Goal: Transaction & Acquisition: Purchase product/service

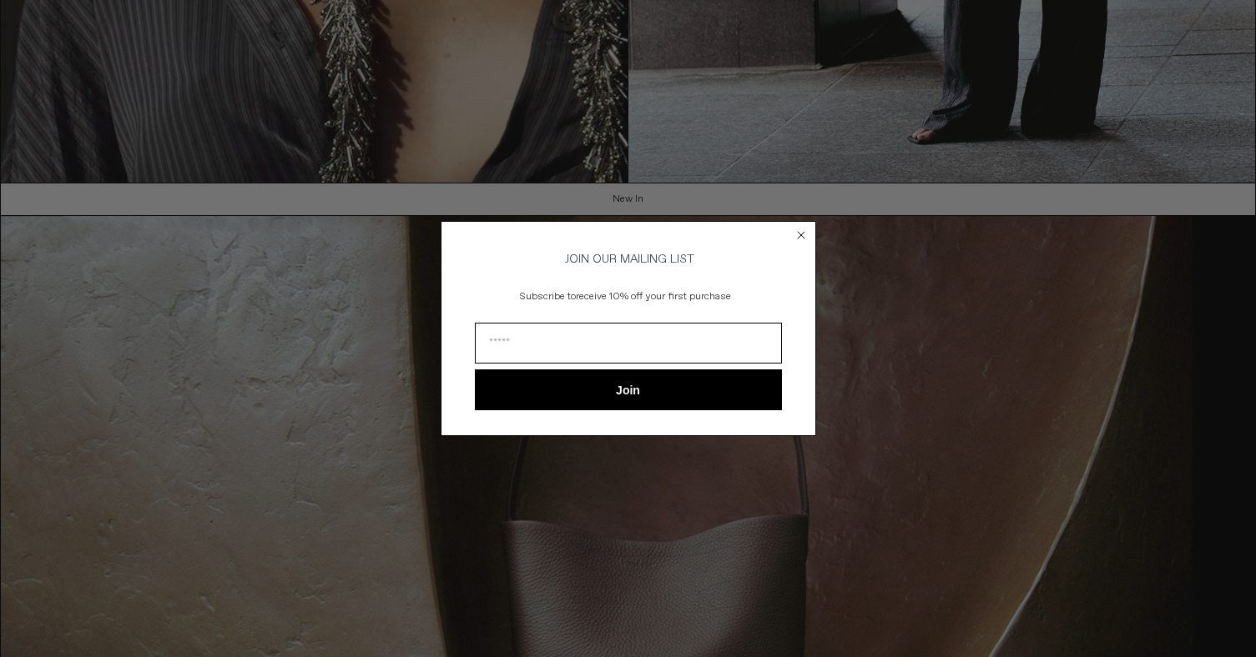
click at [803, 227] on circle "Close dialog" at bounding box center [801, 235] width 16 height 16
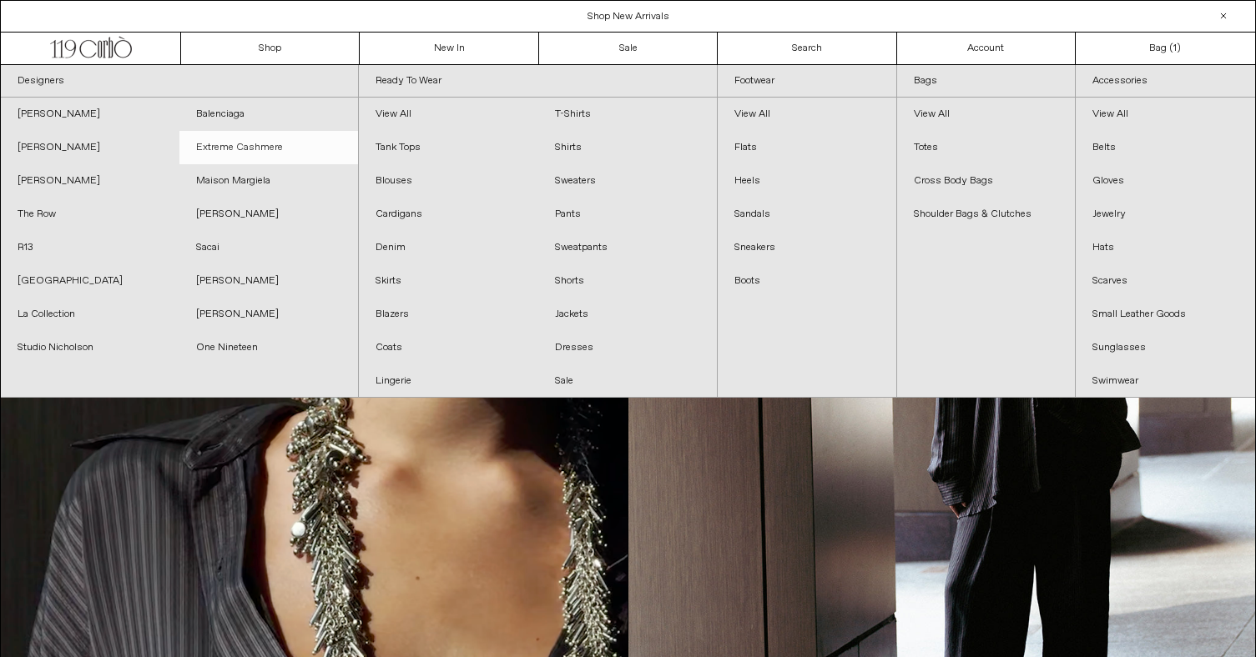
click at [305, 144] on link "Extreme Cashmere" at bounding box center [268, 147] width 179 height 33
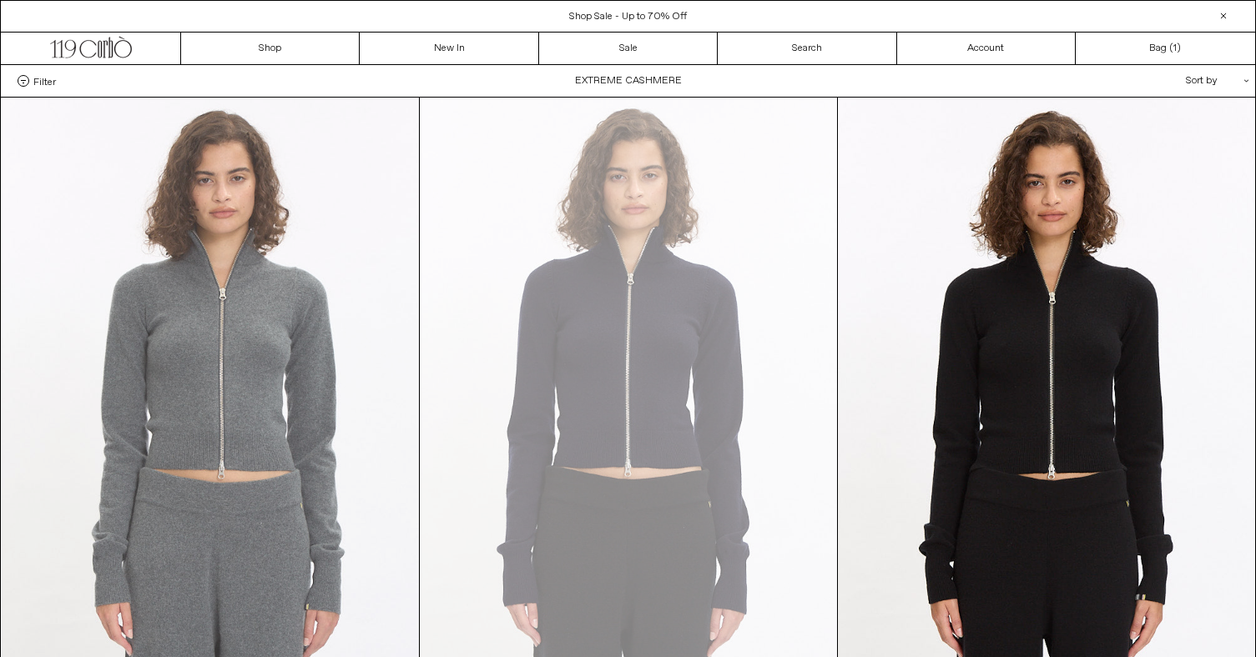
click at [339, 296] on at bounding box center [210, 411] width 417 height 626
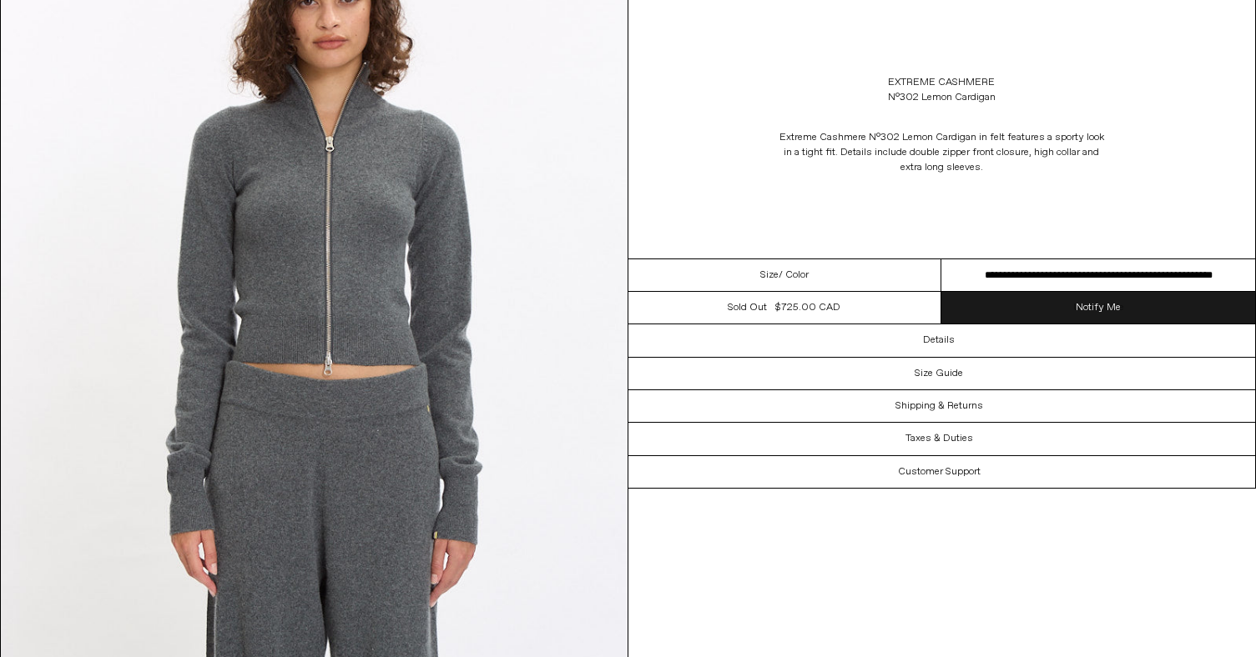
click at [1050, 312] on link "Notify Me" at bounding box center [1098, 308] width 314 height 32
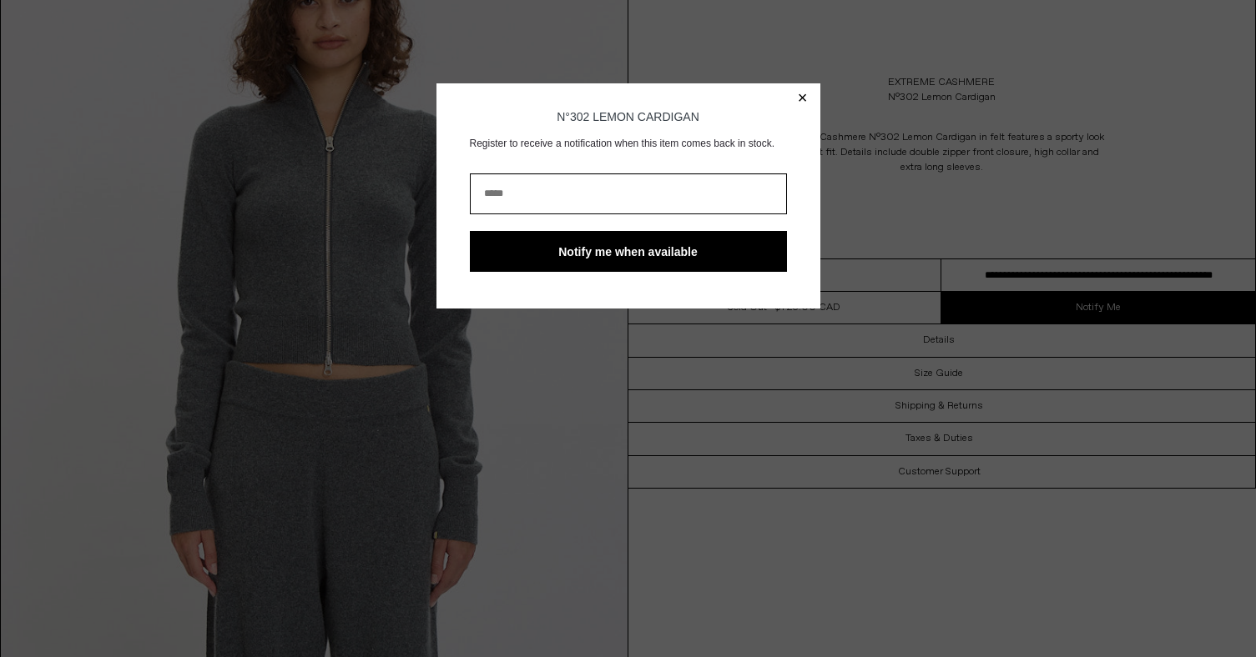
click at [807, 102] on div "**********" at bounding box center [628, 195] width 384 height 225
click at [804, 102] on button "×" at bounding box center [803, 97] width 10 height 17
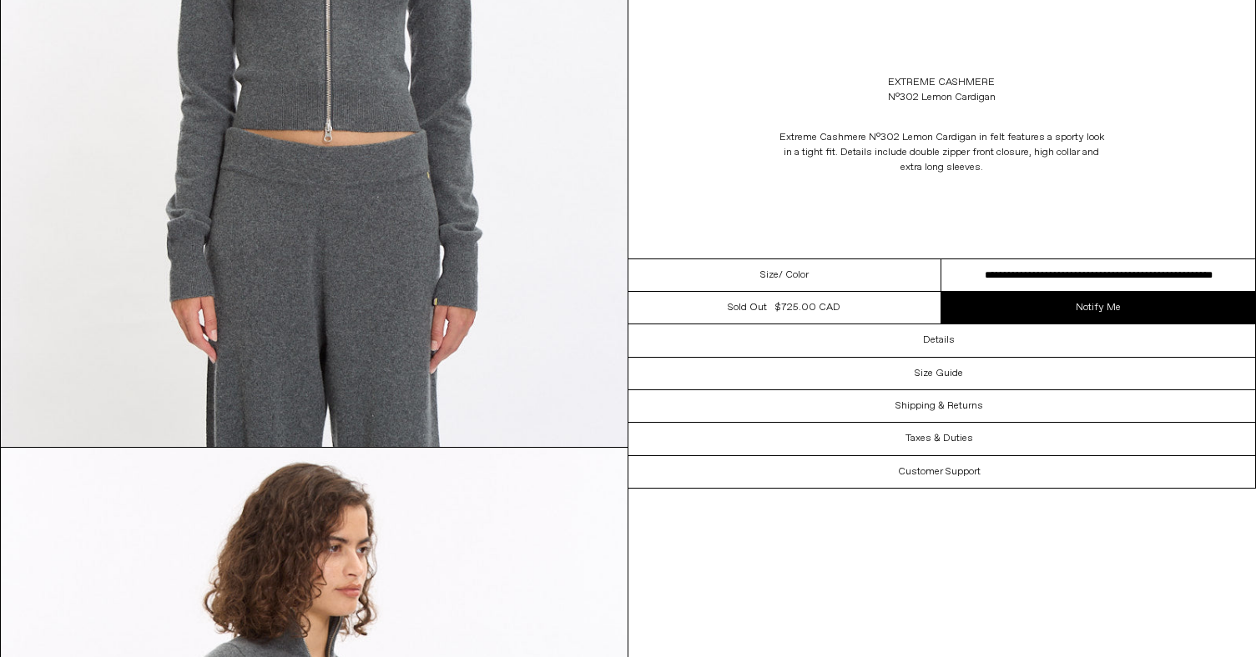
scroll to position [903, 0]
